Goal: Task Accomplishment & Management: Use online tool/utility

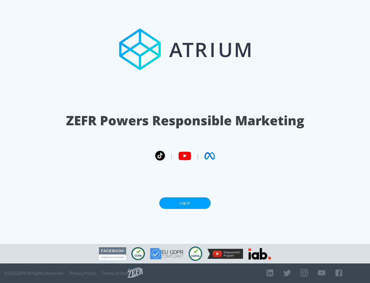
click at [185, 203] on link "Log In" at bounding box center [185, 203] width 51 height 12
